Goal: Transaction & Acquisition: Purchase product/service

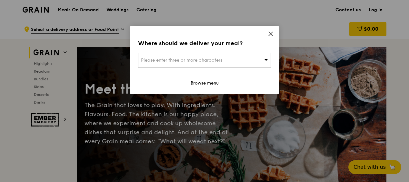
click at [272, 33] on icon at bounding box center [271, 34] width 6 height 6
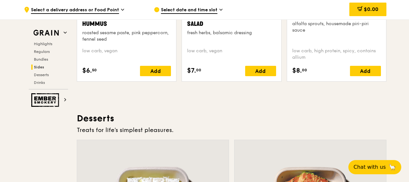
scroll to position [1743, 0]
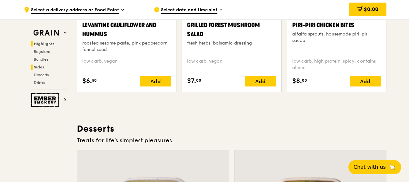
click at [52, 44] on span "Highlights" at bounding box center [44, 44] width 21 height 5
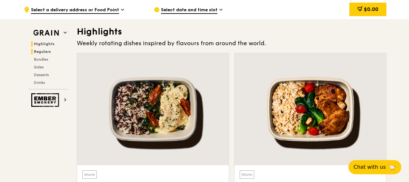
click at [41, 53] on span "Regulars" at bounding box center [42, 51] width 17 height 5
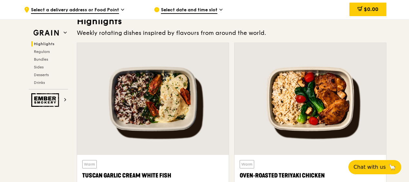
scroll to position [258, 0]
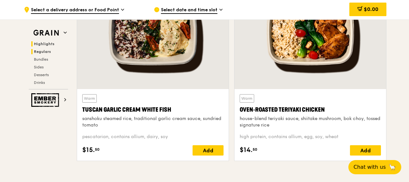
click at [41, 52] on span "Regulars" at bounding box center [42, 51] width 17 height 5
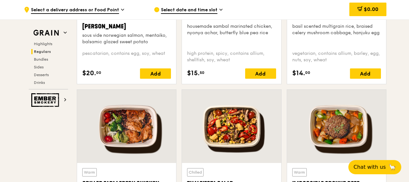
scroll to position [715, 0]
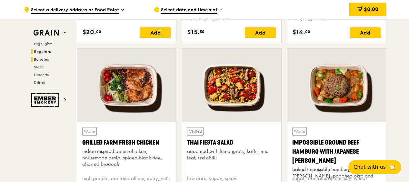
click at [42, 59] on span "Bundles" at bounding box center [41, 59] width 15 height 5
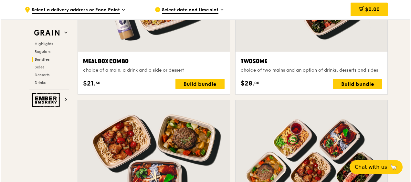
scroll to position [994, 0]
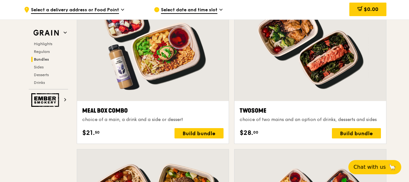
click at [287, 80] on div at bounding box center [311, 45] width 152 height 112
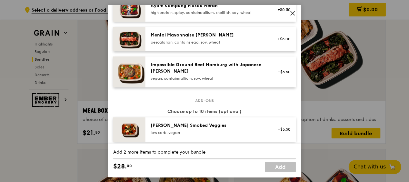
scroll to position [323, 0]
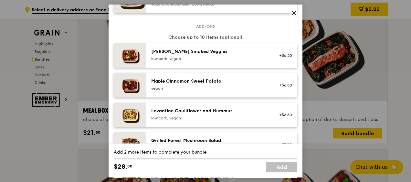
click at [296, 13] on icon at bounding box center [294, 13] width 6 height 6
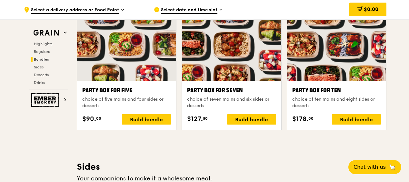
scroll to position [1349, 0]
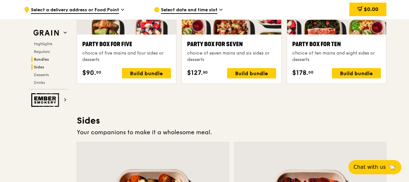
click at [45, 66] on h2 "Sides" at bounding box center [49, 67] width 37 height 5
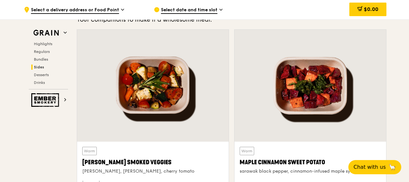
scroll to position [1373, 0]
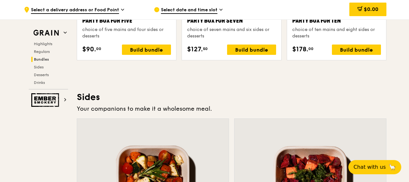
click at [38, 60] on span "Bundles" at bounding box center [41, 59] width 15 height 5
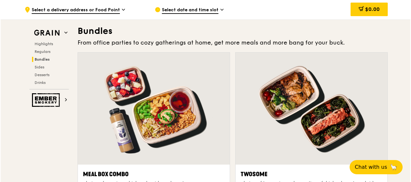
scroll to position [929, 0]
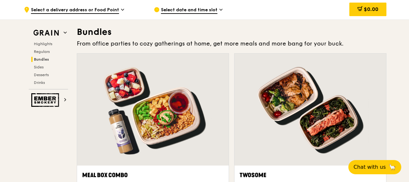
click at [146, 87] on div at bounding box center [153, 110] width 152 height 112
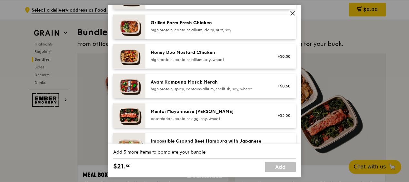
scroll to position [161, 0]
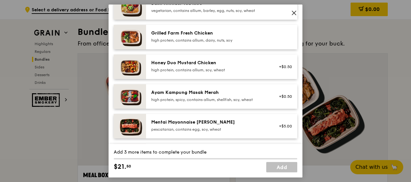
click at [127, 130] on img at bounding box center [130, 126] width 32 height 25
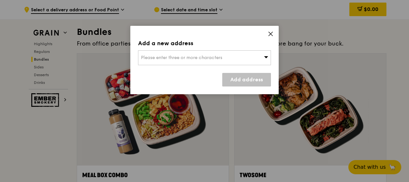
click at [271, 33] on icon at bounding box center [271, 34] width 6 height 6
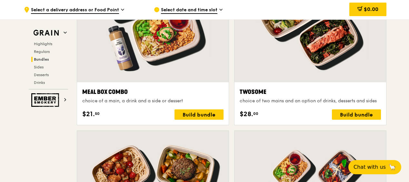
scroll to position [929, 0]
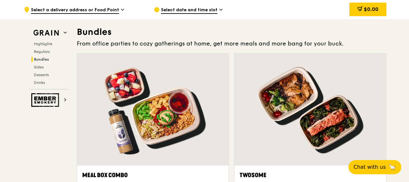
click at [315, 119] on div at bounding box center [311, 110] width 152 height 112
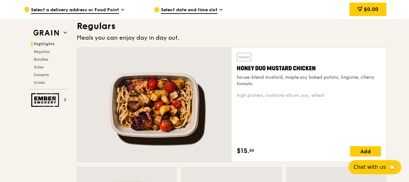
scroll to position [380, 0]
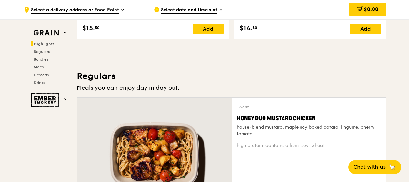
click at [190, 136] on div at bounding box center [154, 155] width 155 height 114
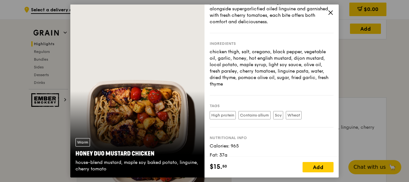
scroll to position [64, 0]
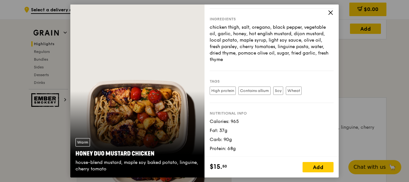
drag, startPoint x: 331, startPoint y: 10, endPoint x: 209, endPoint y: 110, distance: 156.9
click at [331, 10] on icon at bounding box center [331, 13] width 6 height 6
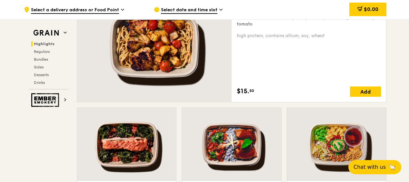
scroll to position [541, 0]
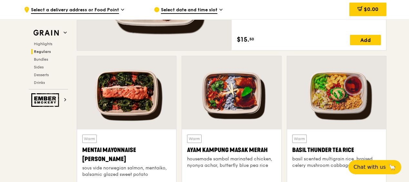
click at [257, 88] on div at bounding box center [231, 92] width 99 height 73
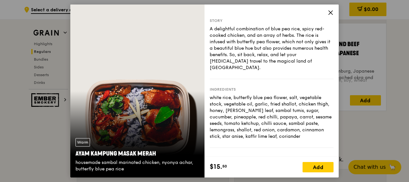
scroll to position [864, 0]
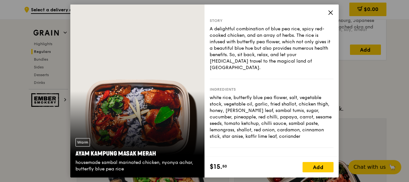
click at [330, 13] on icon at bounding box center [331, 13] width 4 height 4
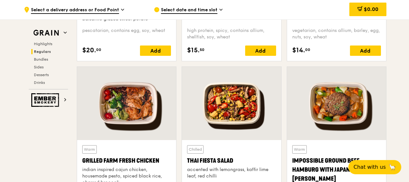
scroll to position [606, 0]
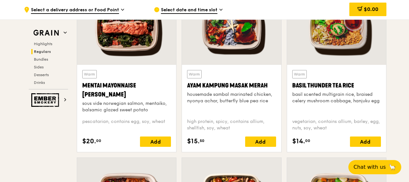
click at [342, 39] on div at bounding box center [336, 28] width 99 height 73
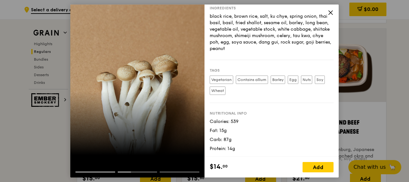
scroll to position [75, 0]
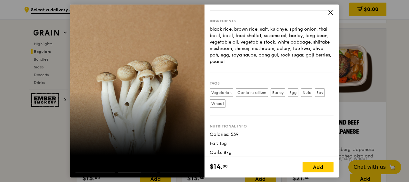
click at [331, 13] on icon at bounding box center [331, 13] width 4 height 4
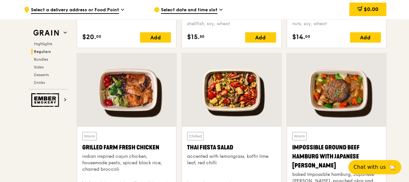
scroll to position [735, 0]
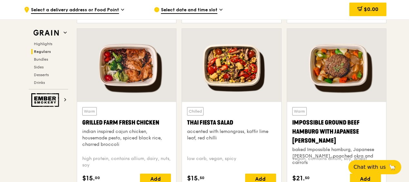
click at [120, 72] on div at bounding box center [126, 65] width 99 height 73
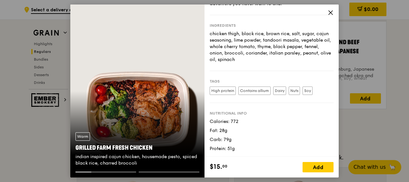
scroll to position [832, 0]
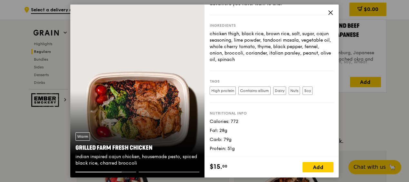
click at [333, 11] on icon at bounding box center [331, 13] width 6 height 6
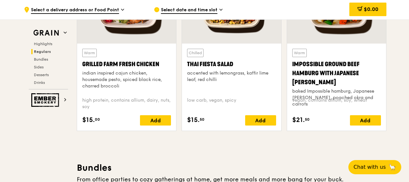
scroll to position [735, 0]
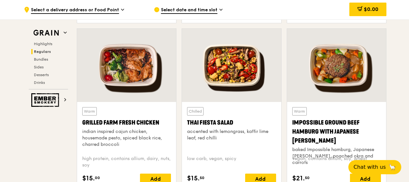
click at [255, 76] on div at bounding box center [231, 65] width 99 height 73
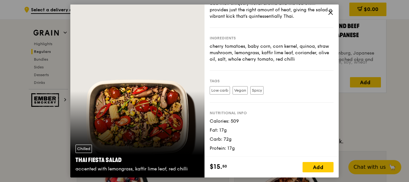
scroll to position [832, 0]
drag, startPoint x: 332, startPoint y: 13, endPoint x: 327, endPoint y: 25, distance: 12.9
click at [332, 14] on icon at bounding box center [331, 13] width 6 height 6
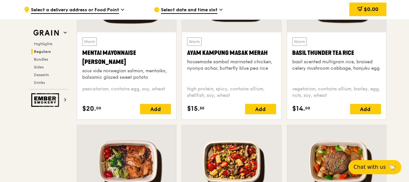
scroll to position [703, 0]
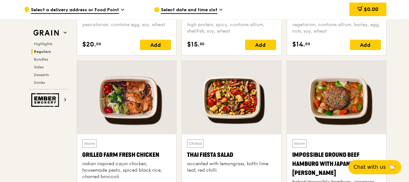
click at [138, 89] on div at bounding box center [126, 97] width 99 height 73
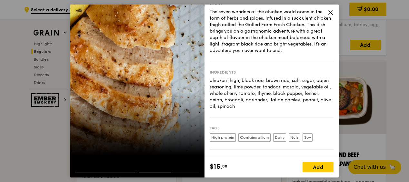
scroll to position [0, 0]
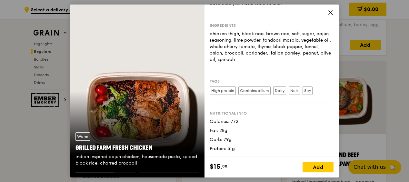
click at [332, 13] on icon at bounding box center [331, 13] width 6 height 6
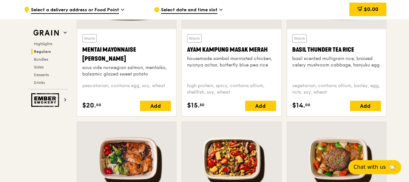
scroll to position [638, 0]
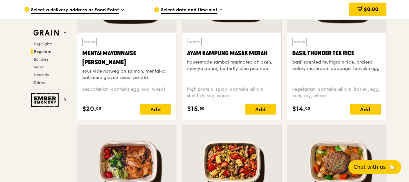
click at [107, 149] on div at bounding box center [126, 162] width 99 height 73
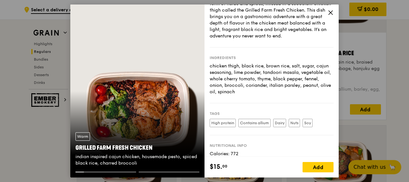
scroll to position [64, 0]
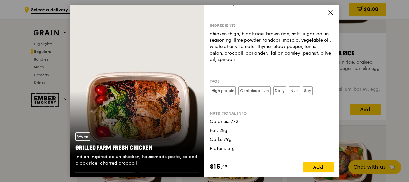
click at [333, 15] on icon at bounding box center [331, 13] width 4 height 4
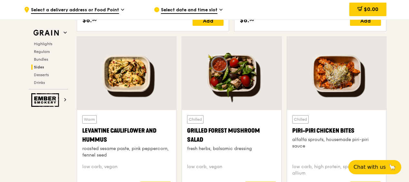
scroll to position [1639, 0]
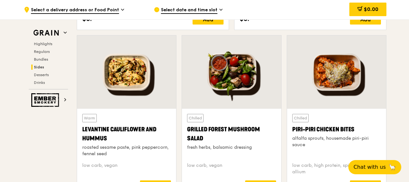
click at [351, 73] on div at bounding box center [336, 72] width 99 height 73
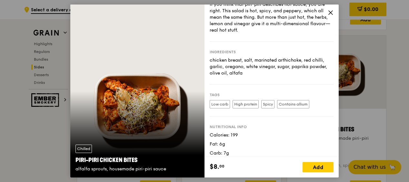
scroll to position [38, 0]
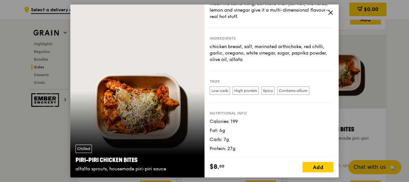
click at [331, 12] on icon at bounding box center [331, 13] width 4 height 4
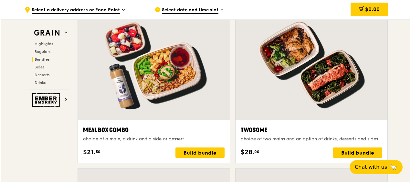
scroll to position [929, 0]
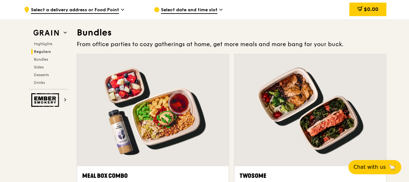
click at [321, 93] on div at bounding box center [311, 110] width 152 height 112
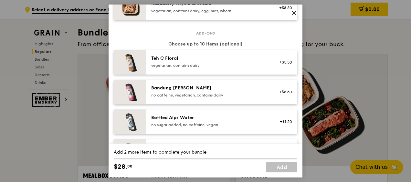
scroll to position [653, 0]
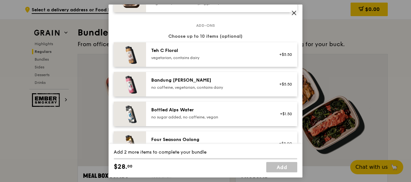
click at [294, 9] on span at bounding box center [293, 12] width 9 height 9
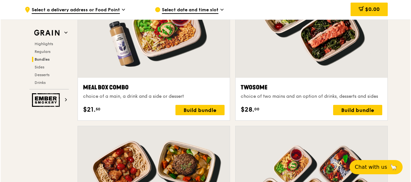
scroll to position [993, 0]
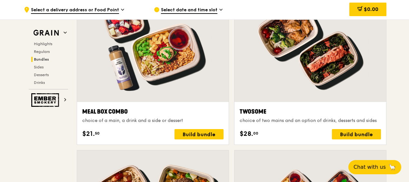
click at [321, 62] on div at bounding box center [311, 46] width 152 height 112
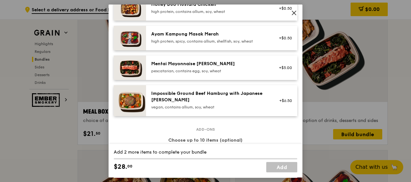
scroll to position [226, 0]
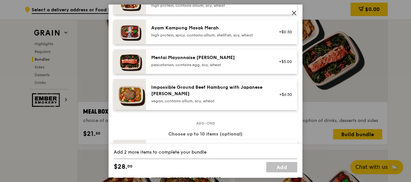
click at [289, 13] on div "Honey Duo Mustard Chicken high protein, contains allium, soy, wheat +$0.50" at bounding box center [221, 2] width 151 height 25
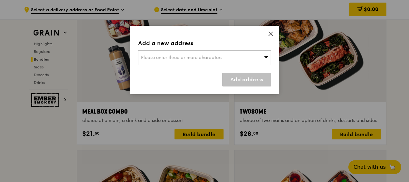
click at [268, 31] on icon at bounding box center [271, 34] width 6 height 6
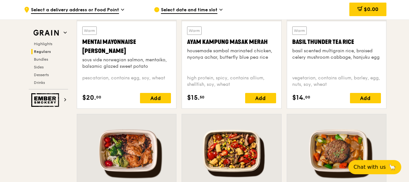
scroll to position [670, 0]
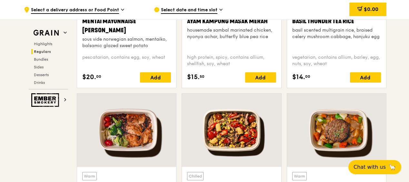
click at [254, 136] on div at bounding box center [231, 130] width 99 height 73
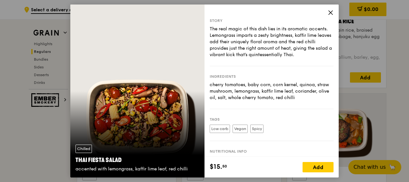
drag, startPoint x: 332, startPoint y: 12, endPoint x: 285, endPoint y: 31, distance: 50.5
click at [329, 12] on icon at bounding box center [331, 13] width 6 height 6
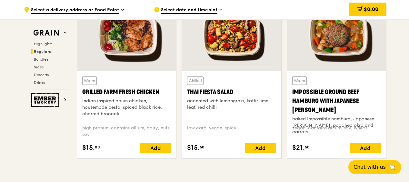
scroll to position [767, 0]
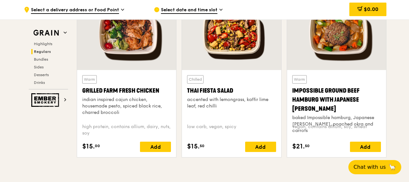
click at [150, 49] on div at bounding box center [126, 33] width 99 height 73
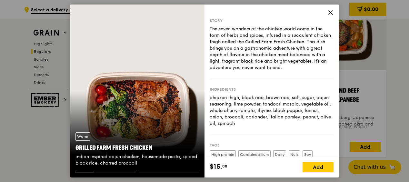
click at [328, 14] on icon at bounding box center [331, 13] width 6 height 6
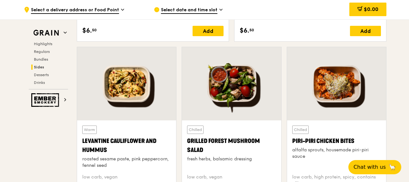
scroll to position [1639, 0]
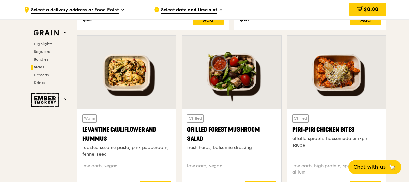
click at [124, 72] on div at bounding box center [126, 72] width 99 height 73
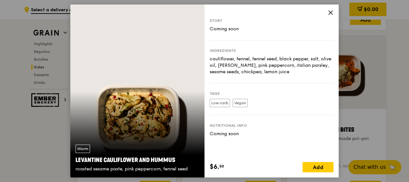
drag, startPoint x: 144, startPoint y: 107, endPoint x: 160, endPoint y: 48, distance: 61.0
click at [160, 48] on div "Warm Levantine Cauliflower and Hummus roasted sesame paste, pink peppercorn, fe…" at bounding box center [137, 91] width 134 height 173
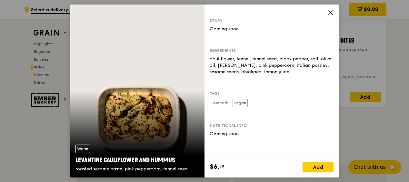
scroll to position [1768, 0]
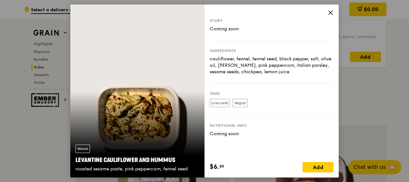
click at [329, 17] on div "Story Coming soon Ingredients cauliflower, fennel, fennel seed, black pepper, s…" at bounding box center [272, 91] width 134 height 173
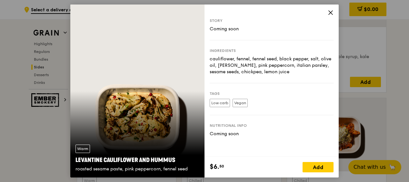
scroll to position [1574, 0]
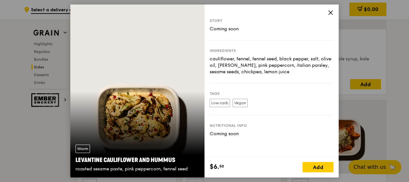
click at [332, 13] on icon at bounding box center [331, 13] width 6 height 6
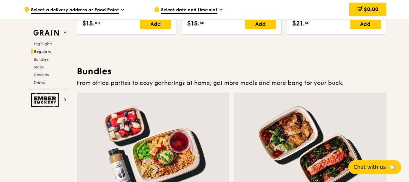
scroll to position [896, 0]
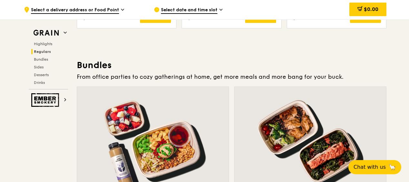
click at [309, 136] on div at bounding box center [311, 143] width 152 height 112
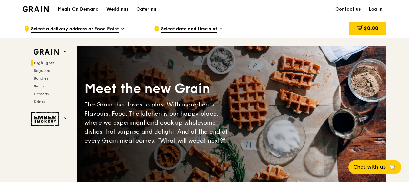
scroll to position [0, 0]
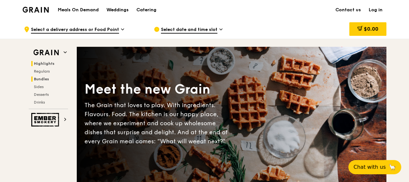
click at [48, 80] on span "Bundles" at bounding box center [41, 79] width 15 height 5
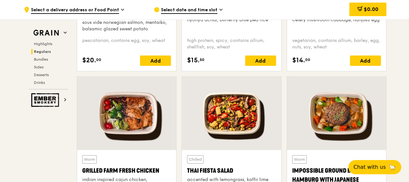
scroll to position [736, 0]
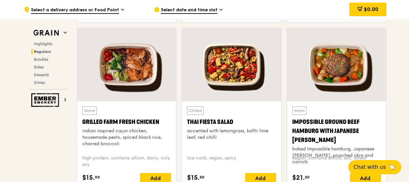
click at [133, 82] on div at bounding box center [126, 64] width 99 height 73
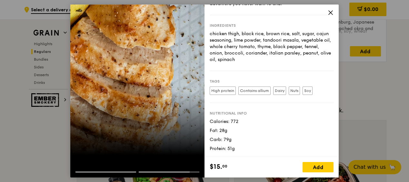
scroll to position [929, 0]
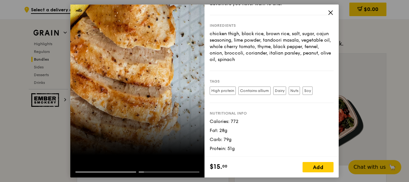
click at [331, 13] on icon at bounding box center [331, 13] width 6 height 6
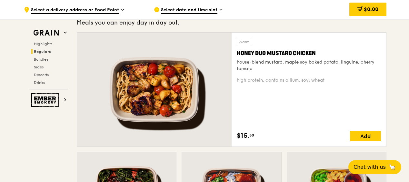
scroll to position [574, 0]
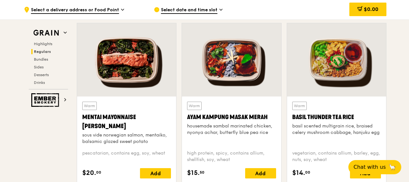
click at [137, 80] on div at bounding box center [126, 59] width 99 height 73
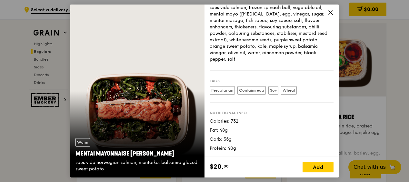
scroll to position [90, 0]
click at [332, 11] on icon at bounding box center [331, 13] width 4 height 4
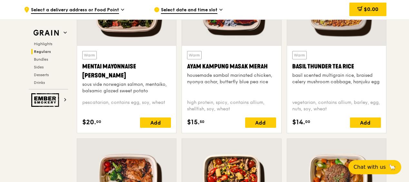
scroll to position [703, 0]
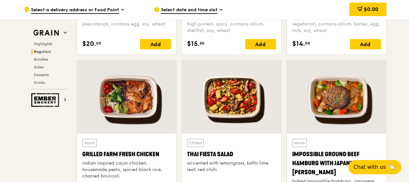
click at [148, 108] on div at bounding box center [126, 96] width 99 height 73
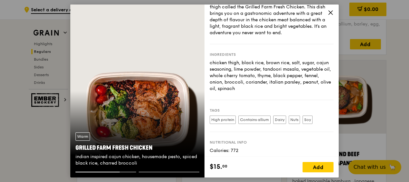
scroll to position [0, 0]
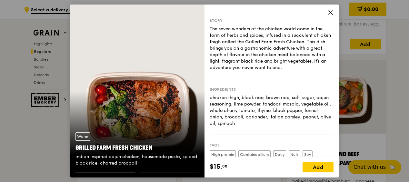
click at [332, 12] on icon at bounding box center [331, 13] width 6 height 6
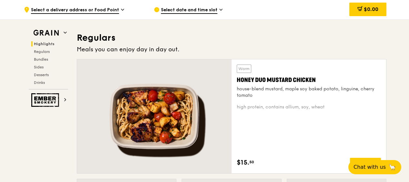
scroll to position [381, 0]
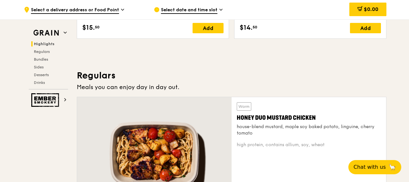
click at [195, 131] on div at bounding box center [154, 154] width 155 height 114
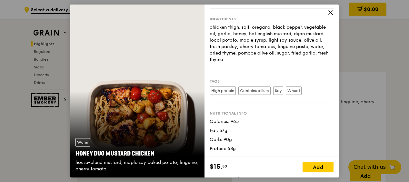
scroll to position [413, 0]
click at [328, 15] on div "Story Indulge in the savoury delights. Featuring tender chicken marinated in a …" at bounding box center [272, 91] width 134 height 173
drag, startPoint x: 328, startPoint y: 15, endPoint x: 331, endPoint y: 13, distance: 3.9
click at [331, 13] on icon at bounding box center [331, 13] width 6 height 6
